Goal: Task Accomplishment & Management: Complete application form

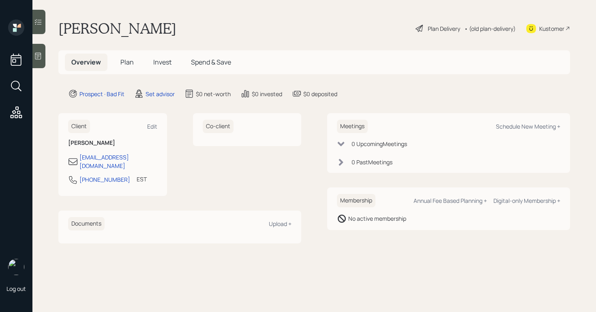
click at [129, 63] on span "Plan" at bounding box center [126, 62] width 13 height 9
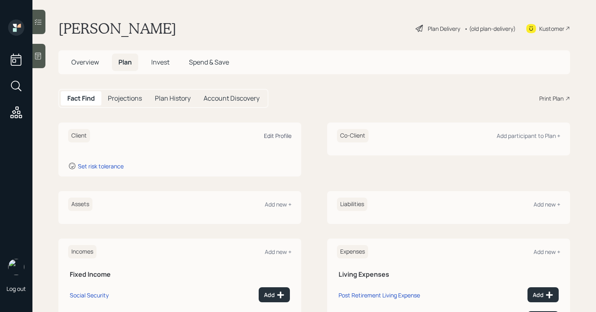
click at [281, 137] on div "Edit Profile" at bounding box center [278, 136] width 28 height 8
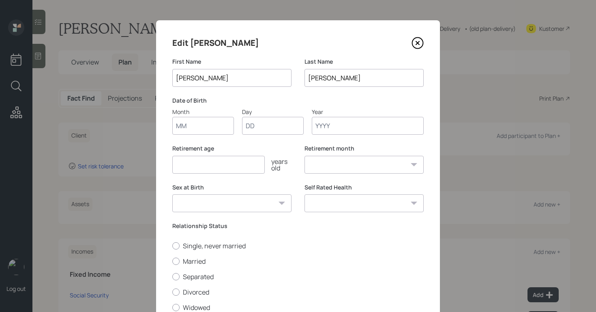
click at [335, 194] on select "Excellent Very Good Good Fair Poor" at bounding box center [363, 203] width 119 height 18
drag, startPoint x: 300, startPoint y: 186, endPoint x: 333, endPoint y: 186, distance: 32.4
click at [331, 186] on div "Sex at Birth [DEMOGRAPHIC_DATA] [DEMOGRAPHIC_DATA] Other / Prefer not to say Se…" at bounding box center [297, 202] width 251 height 39
click at [368, 251] on div "Single, never married Married Separated Divorced Widowed" at bounding box center [297, 276] width 251 height 71
click at [368, 208] on select "Excellent Very Good Good Fair Poor" at bounding box center [363, 203] width 119 height 18
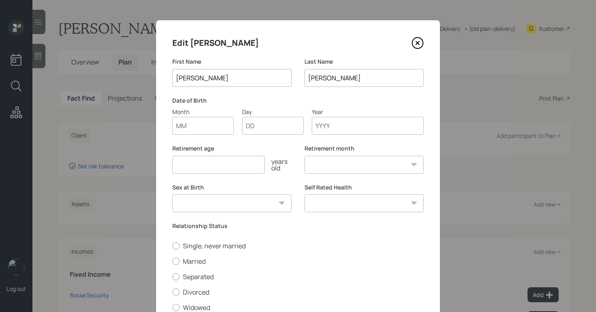
click at [415, 43] on icon at bounding box center [417, 43] width 12 height 12
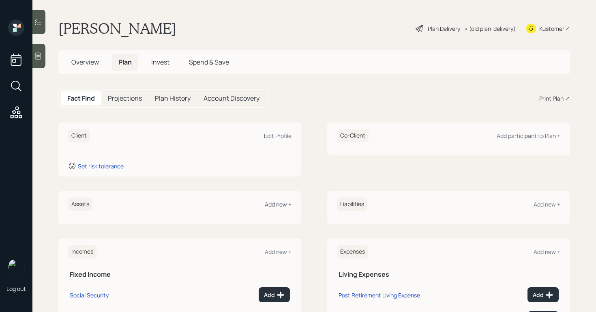
click at [283, 206] on div "Add new +" at bounding box center [278, 204] width 27 height 8
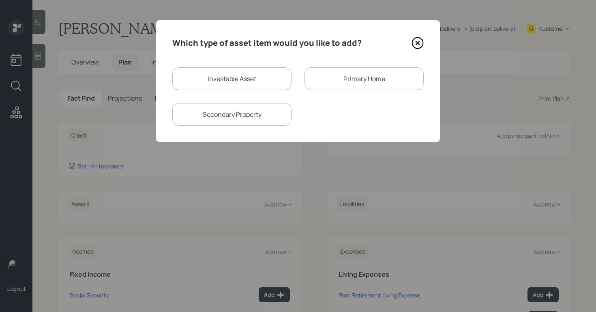
click at [265, 76] on div "Investable Asset" at bounding box center [231, 78] width 119 height 23
select select "taxable"
select select "balanced"
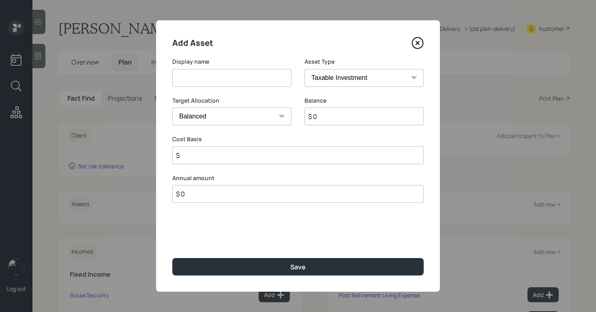
click at [388, 68] on div "Asset Type SEP [PERSON_NAME] IRA 401(k) [PERSON_NAME] 401(k) 403(b) [PERSON_NAM…" at bounding box center [363, 72] width 119 height 29
click at [391, 75] on select "SEP [PERSON_NAME] IRA 401(k) [PERSON_NAME] 401(k) 403(b) [PERSON_NAME] 403(b) 4…" at bounding box center [363, 78] width 119 height 18
click at [420, 45] on icon at bounding box center [417, 43] width 12 height 12
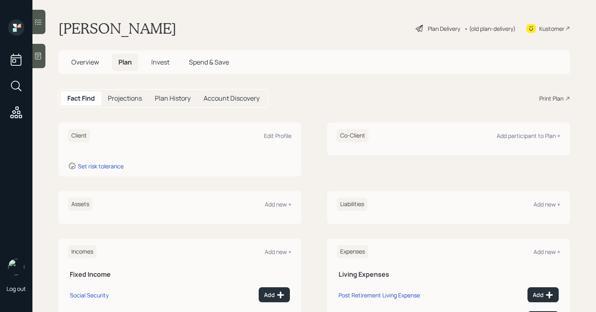
click at [428, 31] on div "Plan Delivery" at bounding box center [444, 28] width 32 height 9
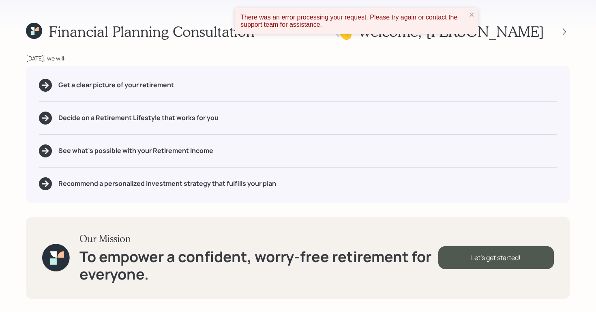
click at [44, 82] on icon at bounding box center [45, 85] width 8 height 8
click at [470, 15] on icon "close" at bounding box center [472, 14] width 6 height 6
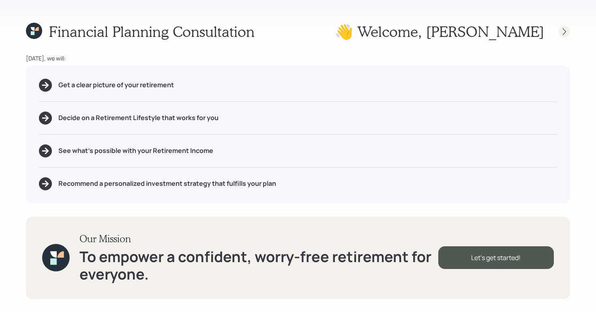
click at [564, 30] on icon at bounding box center [564, 31] width 3 height 7
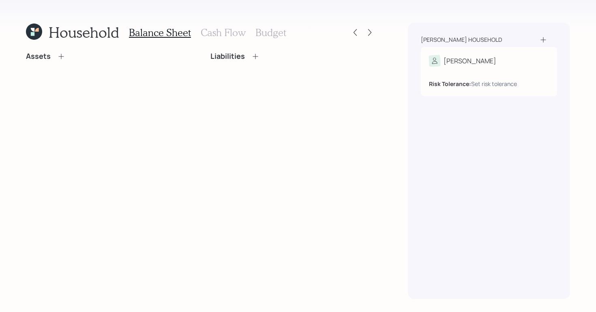
click at [212, 36] on h3 "Cash Flow" at bounding box center [223, 33] width 45 height 12
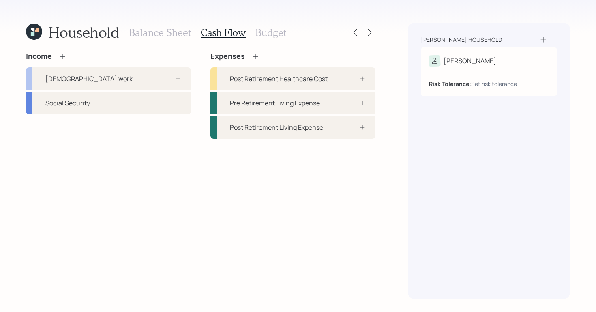
click at [270, 32] on h3 "Budget" at bounding box center [270, 33] width 31 height 12
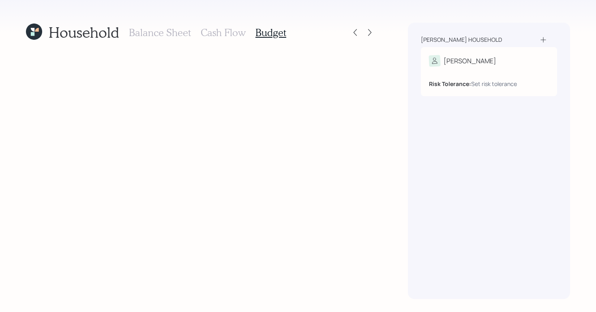
click at [208, 32] on h3 "Cash Flow" at bounding box center [223, 33] width 45 height 12
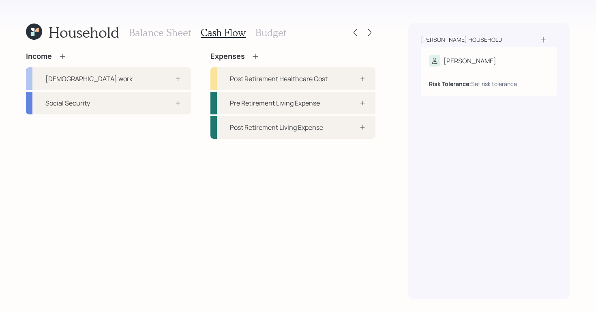
click at [149, 32] on h3 "Balance Sheet" at bounding box center [160, 33] width 62 height 12
